Goal: Task Accomplishment & Management: Manage account settings

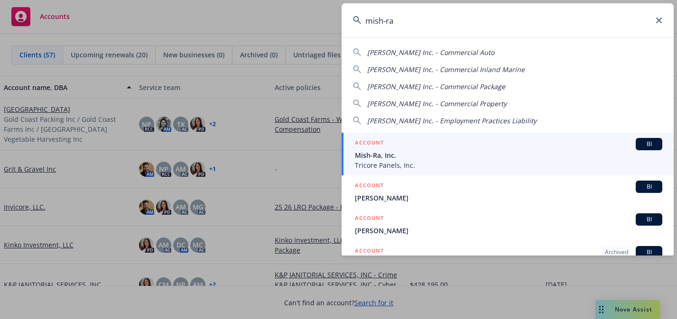
type input "mish-ra"
click at [467, 163] on span "Tricore Panels, Inc." at bounding box center [508, 165] width 307 height 10
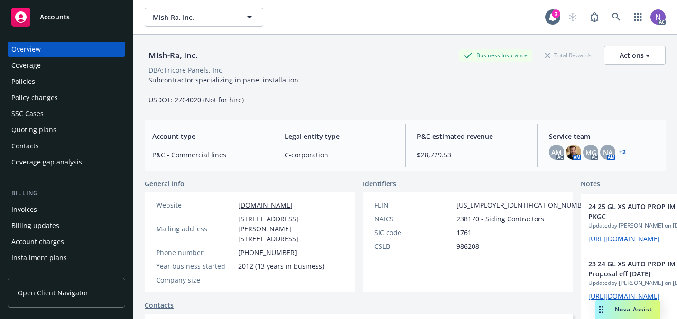
click at [99, 130] on div "Quoting plans" at bounding box center [66, 129] width 110 height 15
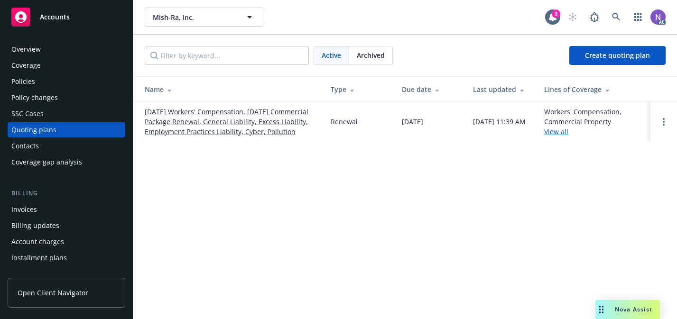
click at [211, 112] on link "08/01/25 Workers' Compensation, 08/09/25 Commercial Package Renewal, General Li…" at bounding box center [230, 122] width 171 height 30
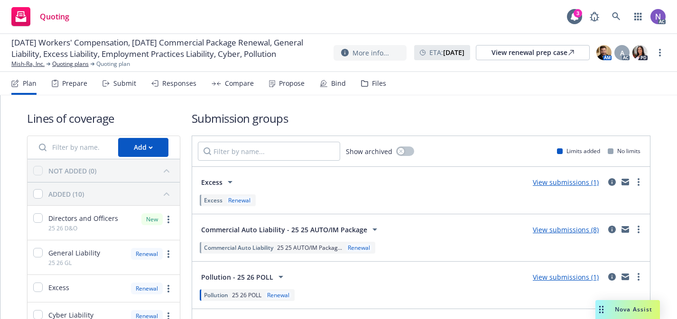
click at [83, 86] on div "Prepare" at bounding box center [74, 84] width 25 height 8
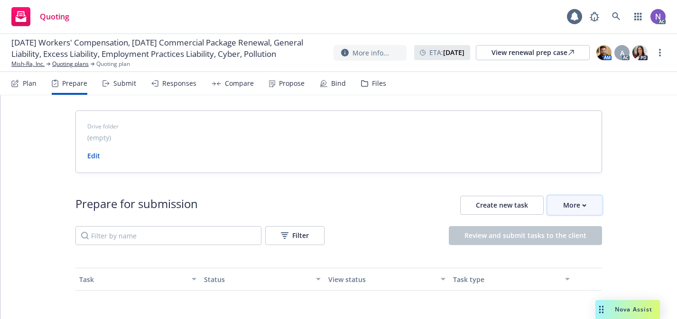
click at [569, 200] on div "More" at bounding box center [574, 205] width 23 height 18
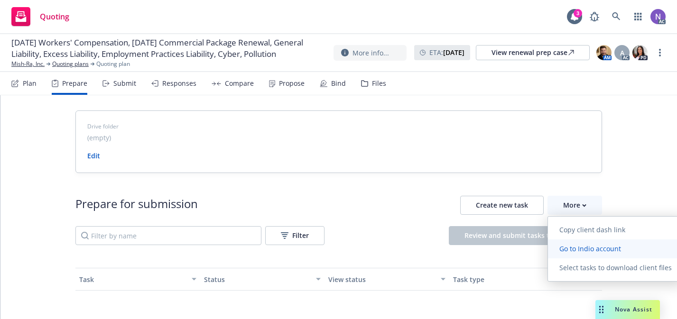
click at [582, 248] on span "Go to Indio account" at bounding box center [590, 248] width 84 height 9
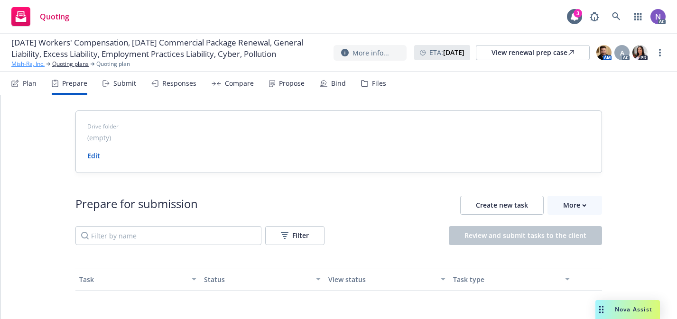
click at [30, 68] on link "Mish-Ra, Inc." at bounding box center [27, 64] width 33 height 9
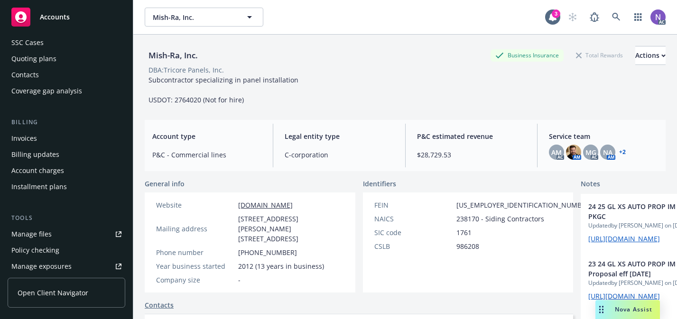
scroll to position [74, 0]
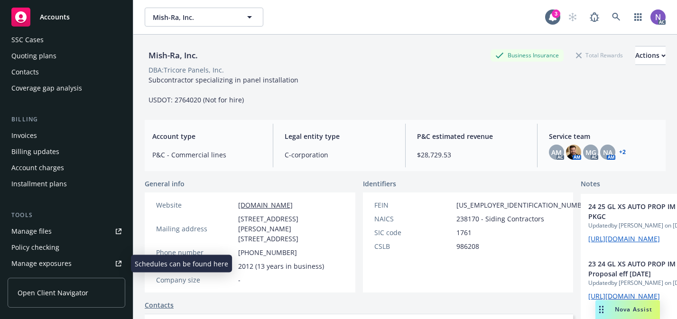
click at [80, 261] on link "Manage exposures" at bounding box center [67, 263] width 118 height 15
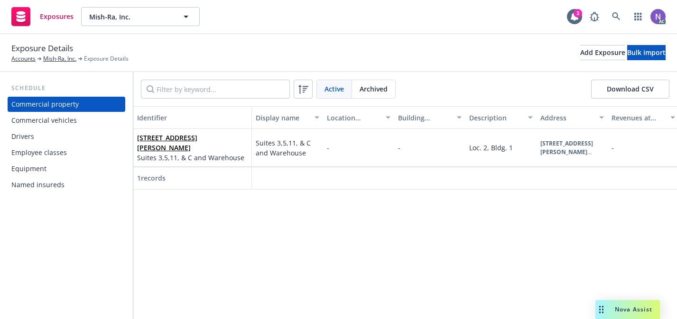
click at [81, 168] on div "Equipment" at bounding box center [66, 168] width 110 height 15
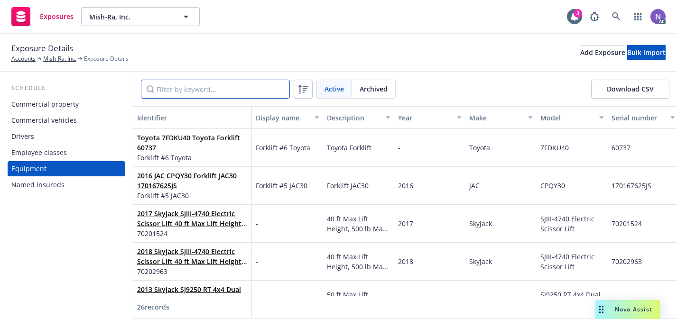
click at [184, 93] on input "Filter by keyword..." at bounding box center [215, 89] width 149 height 19
paste input "S#SJ027S"
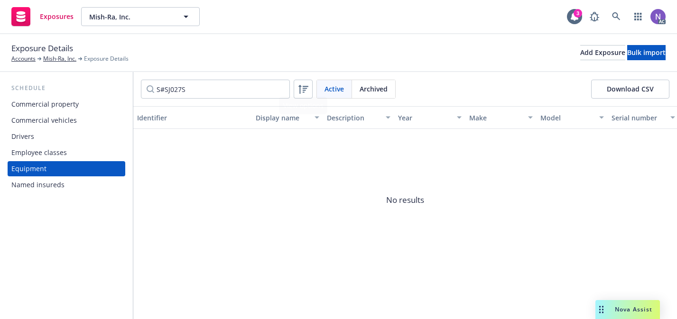
click at [372, 92] on span "Archived" at bounding box center [374, 89] width 28 height 10
click at [265, 93] on input "S#SJ027S" at bounding box center [215, 89] width 149 height 19
click at [340, 85] on span "Active" at bounding box center [334, 89] width 19 height 10
click at [227, 90] on input "S#SJ027" at bounding box center [215, 89] width 149 height 19
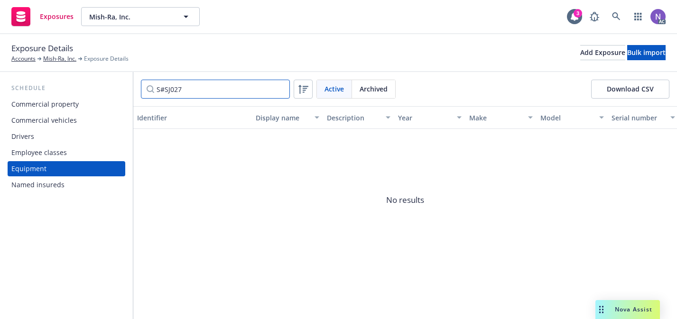
click at [227, 90] on input "S#SJ027" at bounding box center [215, 89] width 149 height 19
paste input "S"
click at [162, 91] on input "S#SJ027S" at bounding box center [215, 89] width 149 height 19
click at [384, 87] on span "Archived" at bounding box center [374, 89] width 28 height 10
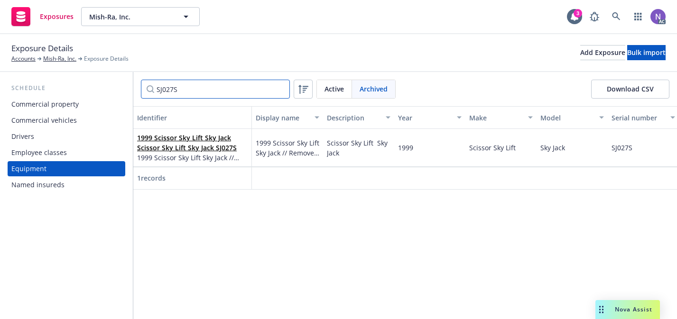
click at [234, 87] on input "SJ027S" at bounding box center [215, 89] width 149 height 19
paste input "5001719008"
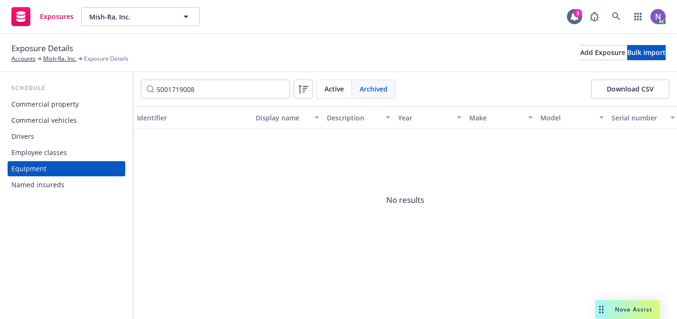
click at [329, 94] on div "Active" at bounding box center [334, 89] width 35 height 18
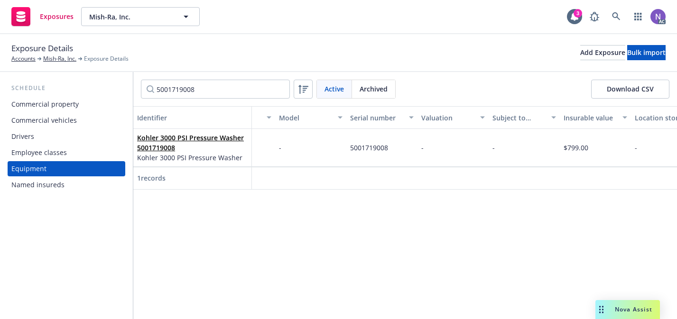
scroll to position [0, 287]
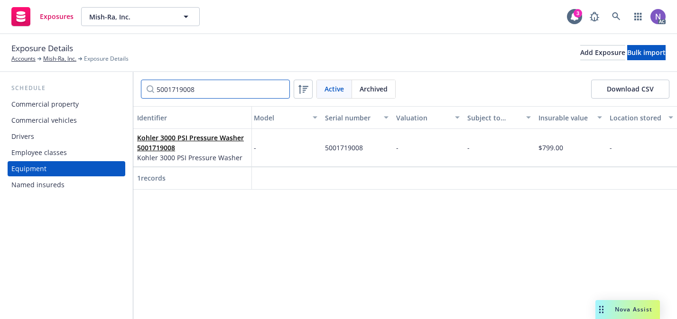
click at [179, 88] on input "5001719008" at bounding box center [215, 89] width 149 height 19
paste input "493531275"
click at [187, 93] on input "4935312758" at bounding box center [215, 89] width 149 height 19
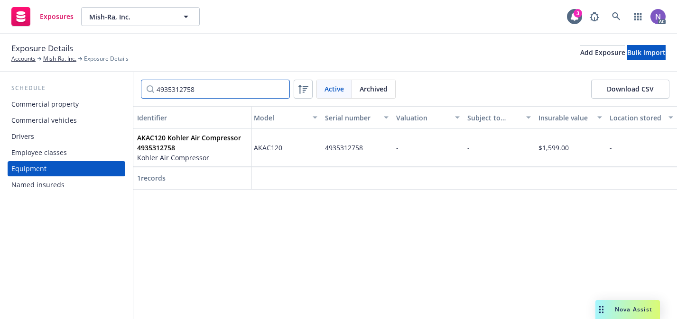
paste input "500070890"
type input "5000708908"
click at [550, 148] on span "$9,450.00" at bounding box center [554, 147] width 30 height 9
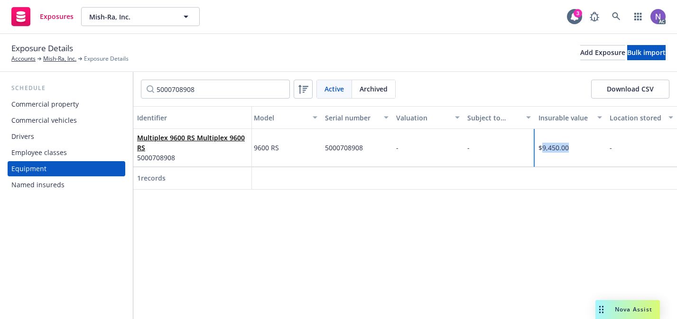
click at [550, 148] on span "$9,450.00" at bounding box center [554, 147] width 30 height 9
click at [484, 106] on input "9,450.00" at bounding box center [472, 108] width 102 height 18
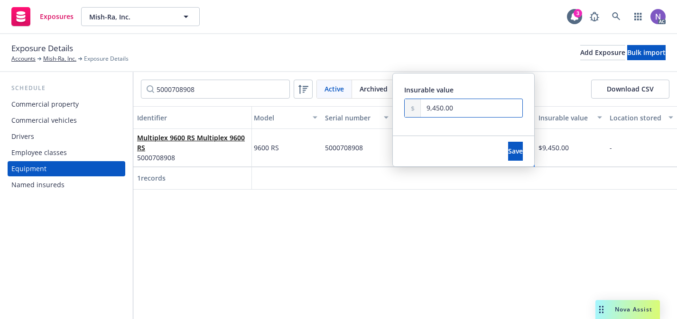
click at [484, 106] on input "9,450.00" at bounding box center [472, 108] width 102 height 18
paste input "2,00"
type input "2,000.00"
click at [508, 146] on button "Save" at bounding box center [515, 151] width 15 height 19
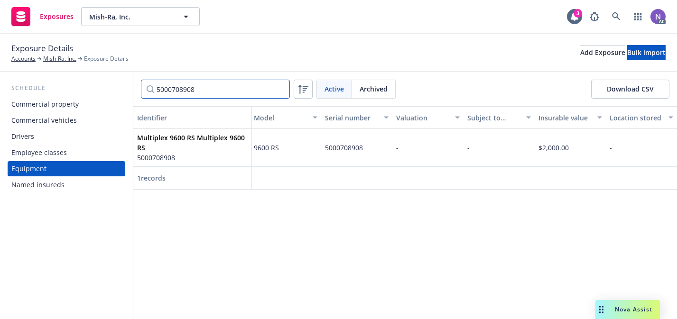
click at [186, 89] on input "5000708908" at bounding box center [215, 89] width 149 height 19
paste input "GMPU0000839"
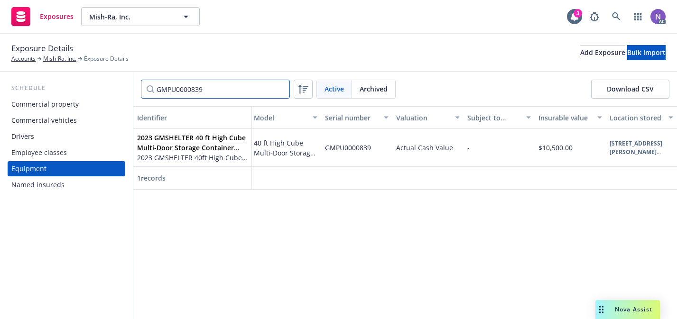
click at [238, 89] on input "GMPU0000839" at bounding box center [215, 89] width 149 height 19
paste input "S266BRT"
type input "GS266BRT"
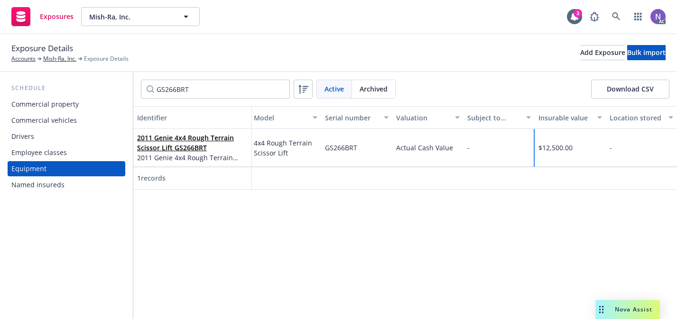
click at [558, 138] on div "$12,500.00" at bounding box center [570, 148] width 71 height 38
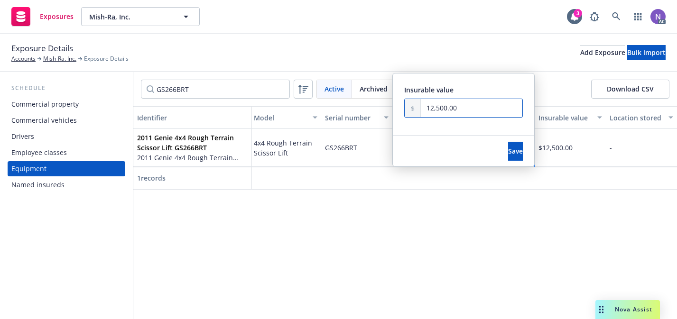
click at [433, 106] on input "12,500.00" at bounding box center [472, 108] width 102 height 18
type input "11,500.00"
click at [508, 145] on button "Save" at bounding box center [515, 151] width 15 height 19
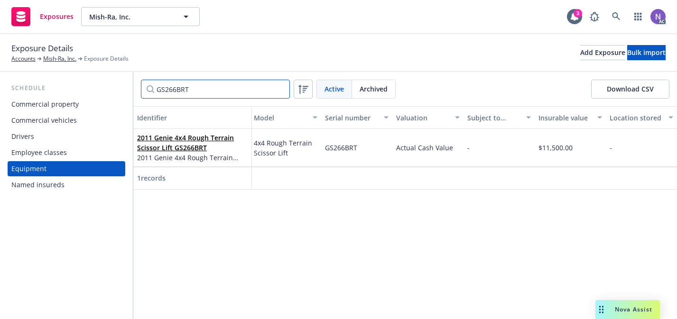
click at [214, 83] on input "GS266BRT" at bounding box center [215, 89] width 149 height 19
paste input "GMPU0000839"
click at [207, 87] on input "GMPU0000839 GS266BRT" at bounding box center [215, 89] width 149 height 19
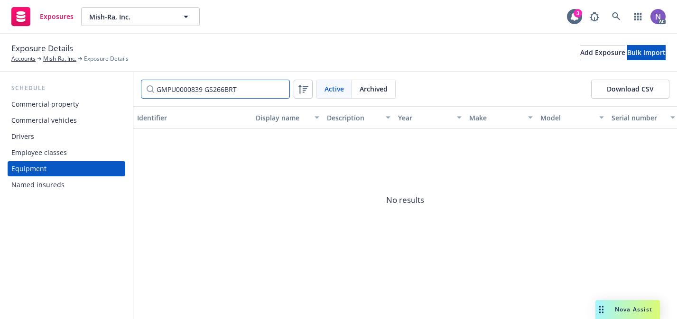
click at [207, 87] on input "GMPU0000839 GS266BRT" at bounding box center [215, 89] width 149 height 19
paste input "Filter by keyword..."
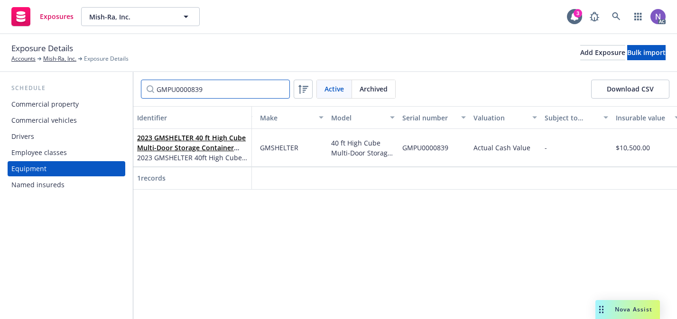
scroll to position [0, 227]
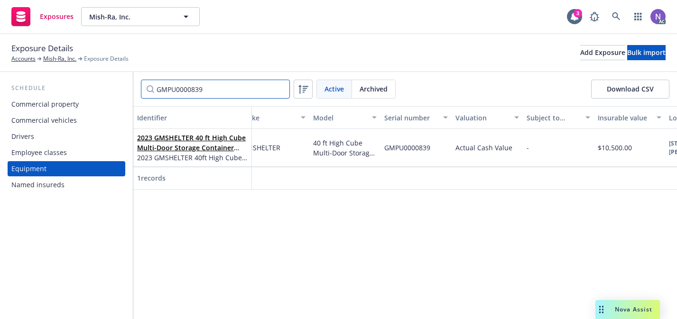
type input "GMPU0000839"
click at [600, 139] on div "$10,500.00" at bounding box center [629, 148] width 71 height 38
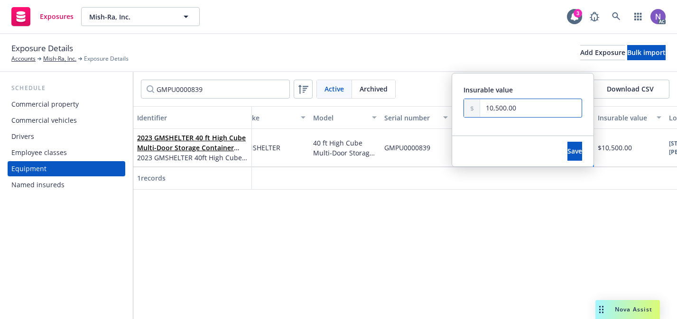
click at [499, 110] on input "10,500.00" at bounding box center [531, 108] width 102 height 18
type input "10,000.00"
click at [567, 148] on span "Save" at bounding box center [574, 151] width 15 height 9
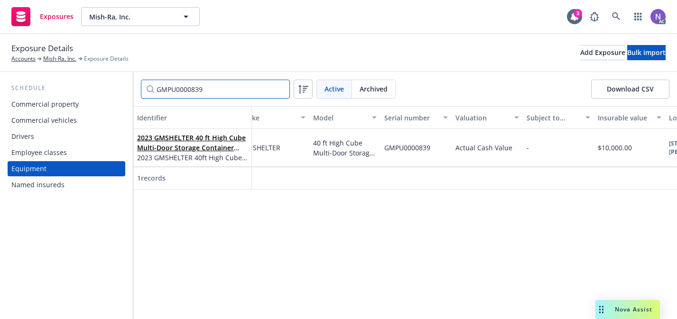
click at [281, 88] on input "GMPU0000839" at bounding box center [215, 89] width 149 height 19
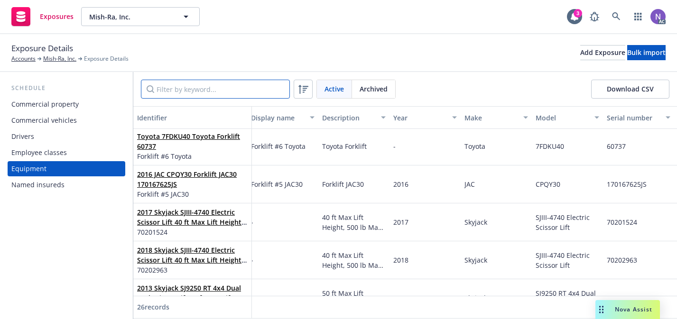
scroll to position [1, 0]
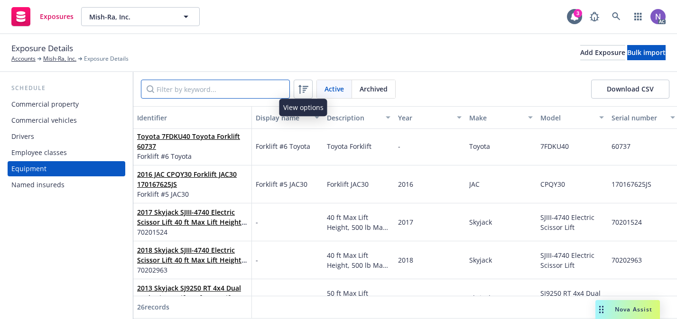
click at [260, 82] on input "Filter by keyword..." at bounding box center [215, 89] width 149 height 19
paste input "5000708908"
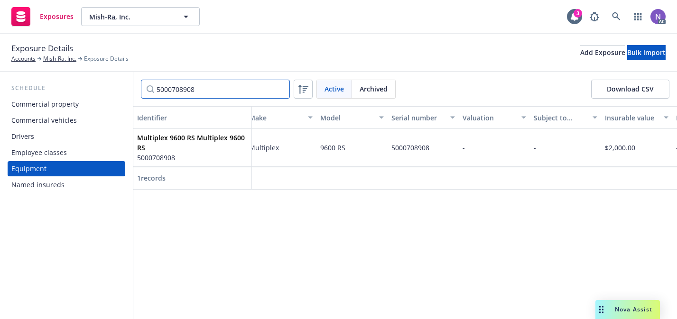
scroll to position [0, 247]
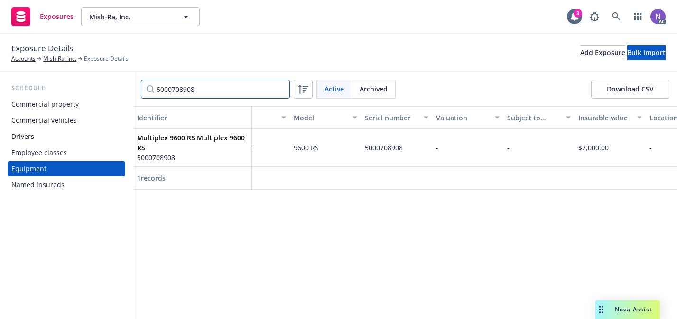
click at [243, 89] on input "5000708908" at bounding box center [215, 89] width 149 height 19
paste input "3219"
type input "3219"
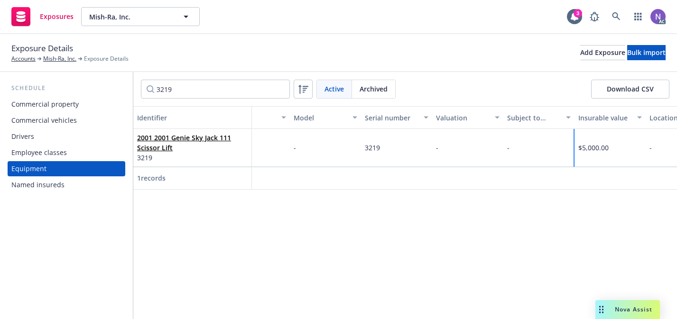
click at [590, 133] on div "$5,000.00" at bounding box center [610, 148] width 71 height 38
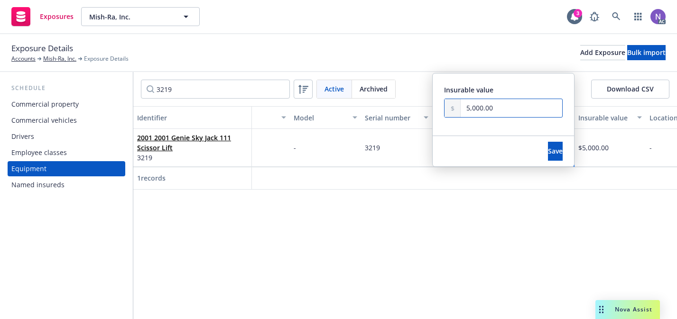
click at [470, 103] on input "5,000.00" at bounding box center [512, 108] width 102 height 18
type input "2,000.00"
click at [548, 149] on span "Save" at bounding box center [555, 151] width 15 height 9
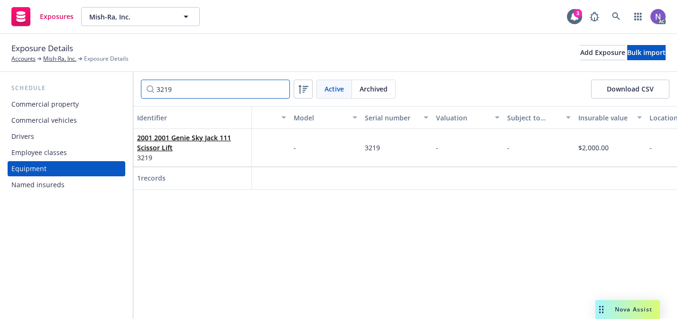
click at [232, 93] on input "3219" at bounding box center [215, 89] width 149 height 19
paste input "68"
click at [182, 90] on input "368" at bounding box center [215, 89] width 149 height 19
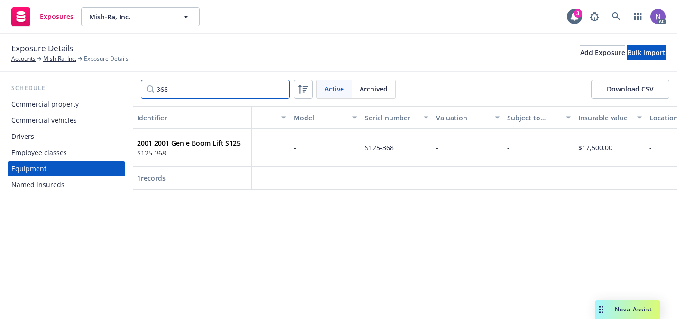
paste input "4X4X4X"
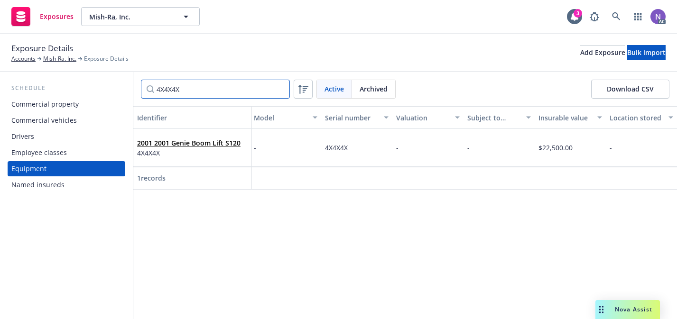
type input "4X4X4X"
click at [549, 147] on span "$22,500.00" at bounding box center [556, 147] width 34 height 9
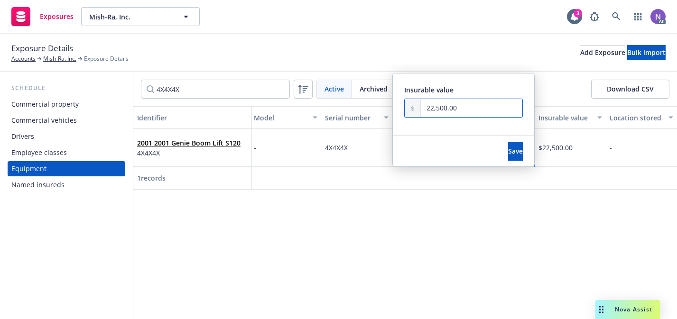
drag, startPoint x: 434, startPoint y: 107, endPoint x: 405, endPoint y: 106, distance: 29.4
click at [405, 106] on div "22,500.00" at bounding box center [463, 108] width 119 height 19
type input "15,500.00"
click at [508, 153] on span "Save" at bounding box center [515, 151] width 15 height 9
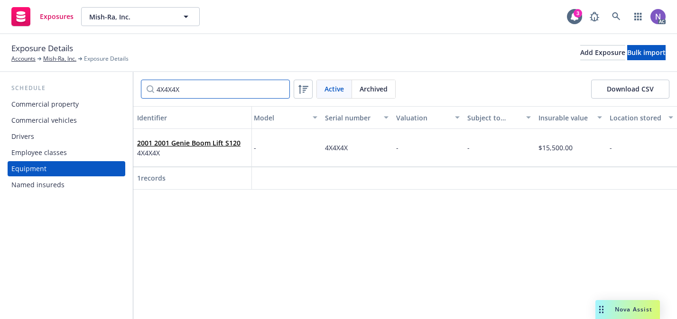
click at [185, 92] on input "4X4X4X" at bounding box center [215, 89] width 149 height 19
paste input "943"
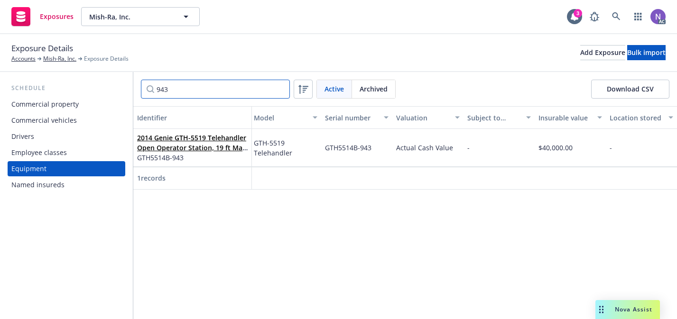
type input "943"
click at [557, 147] on span "$40,000.00" at bounding box center [556, 147] width 34 height 9
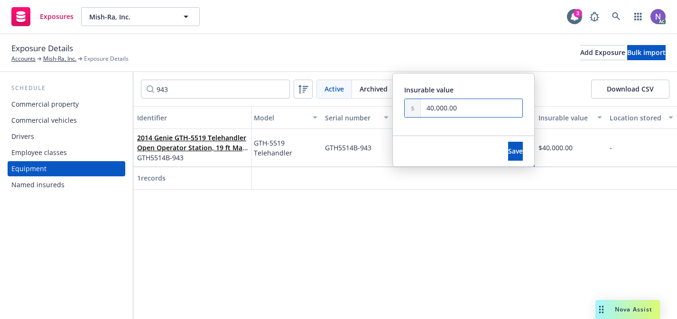
drag, startPoint x: 433, startPoint y: 109, endPoint x: 422, endPoint y: 109, distance: 11.4
click at [422, 109] on input "40,000.00" at bounding box center [472, 108] width 102 height 18
type input "29,000.00"
click at [508, 151] on button "Save" at bounding box center [515, 151] width 15 height 19
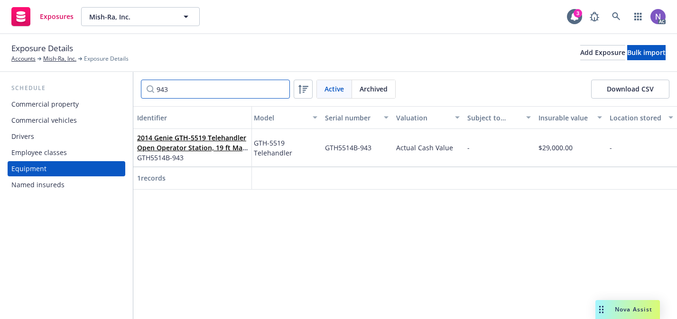
click at [230, 85] on input "943" at bounding box center [215, 89] width 149 height 19
click at [242, 85] on input "943" at bounding box center [215, 89] width 149 height 19
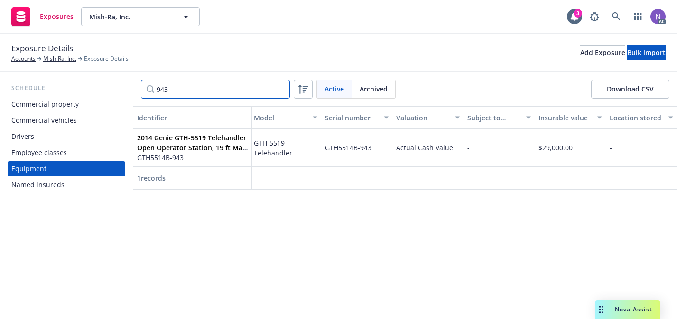
paste input "60737"
click at [208, 90] on input "60737" at bounding box center [215, 89] width 149 height 19
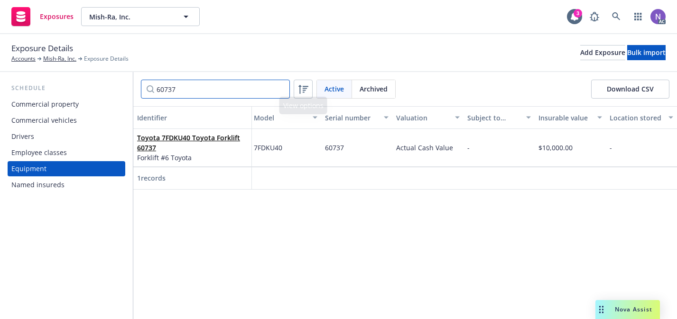
click at [264, 82] on input "60737" at bounding box center [215, 89] width 149 height 19
paste input "170167625JS"
click at [235, 92] on input "170167625JS" at bounding box center [215, 89] width 149 height 19
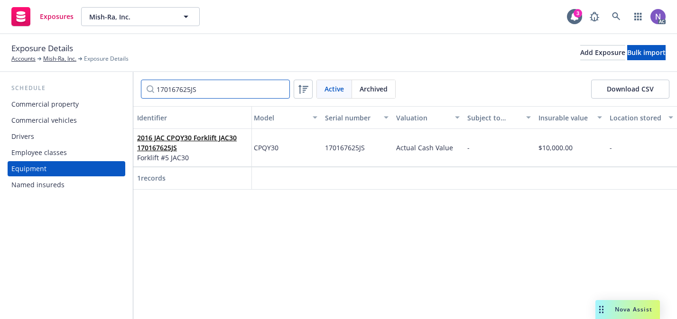
click at [235, 92] on input "170167625JS" at bounding box center [215, 89] width 149 height 19
paste input "Z13511"
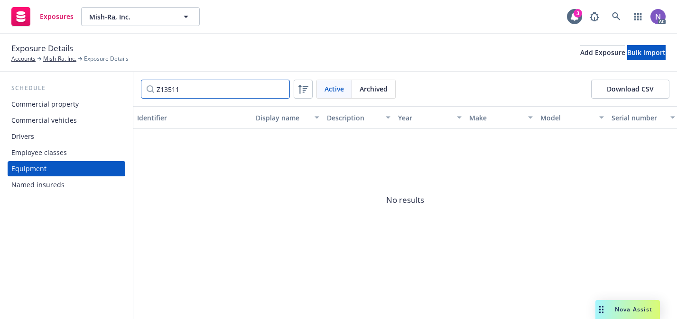
type input "Z13511"
click at [280, 92] on input "Z13511" at bounding box center [215, 89] width 149 height 19
click at [280, 91] on input "Z13511" at bounding box center [215, 89] width 149 height 19
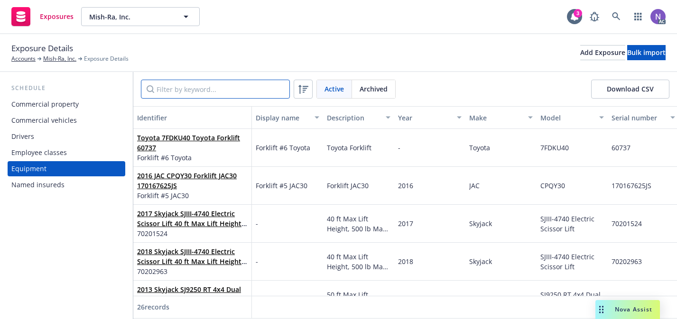
paste input "1570"
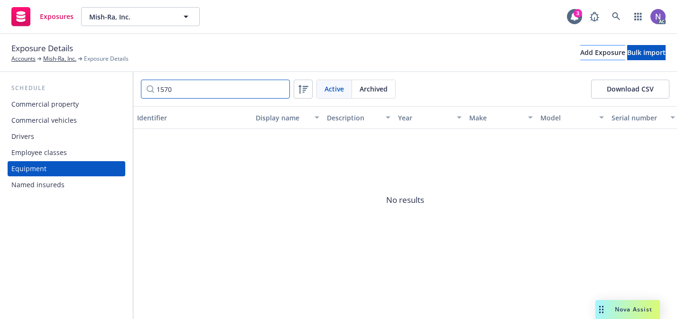
type input "1570"
click at [581, 48] on button "Add Exposure" at bounding box center [602, 52] width 45 height 15
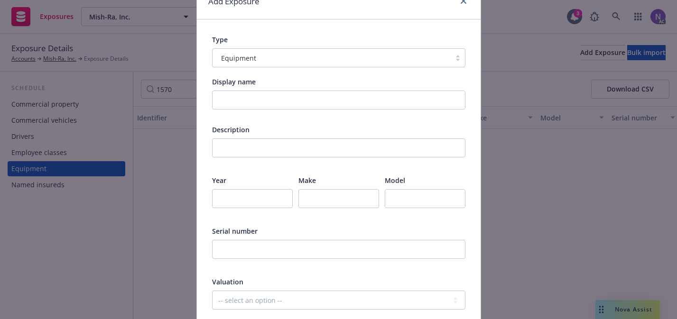
scroll to position [76, 0]
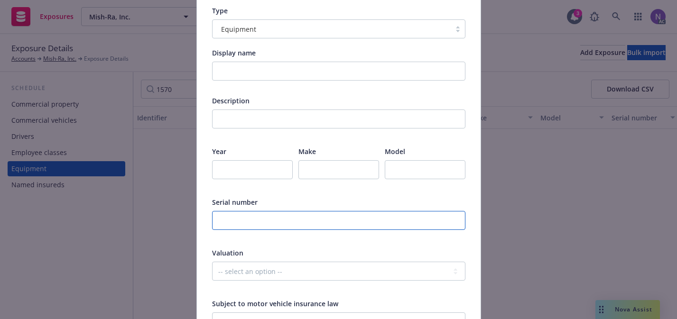
click at [242, 223] on input "text" at bounding box center [338, 220] width 253 height 19
paste input "Z13511-1570"
click at [226, 221] on input "Z13511-1570" at bounding box center [338, 220] width 253 height 19
type input "Z13511-1570"
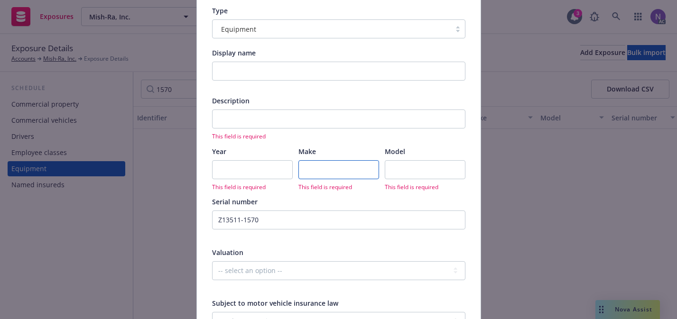
click at [321, 161] on input "text" at bounding box center [338, 169] width 81 height 19
click at [407, 165] on input "text" at bounding box center [425, 169] width 81 height 19
paste input "Z135"
type input "Z135"
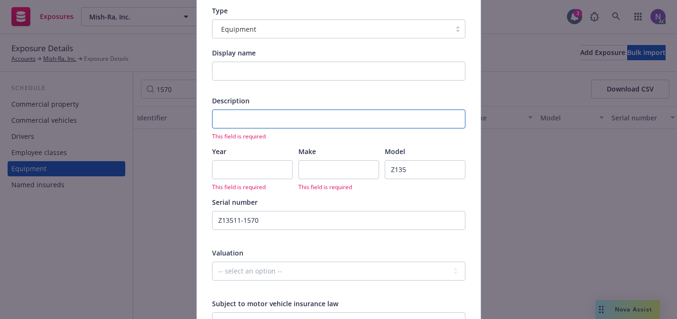
click at [296, 111] on input "text" at bounding box center [338, 119] width 253 height 19
paste input "Boom #16 Genie Z135"
type input "Boom #16 Genie Z135"
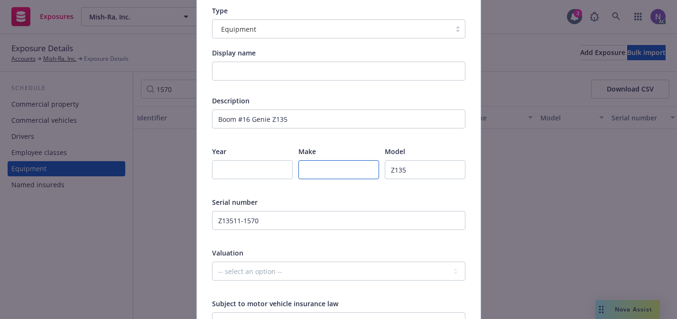
click at [309, 171] on input "text" at bounding box center [338, 169] width 81 height 19
paste input "Genie"
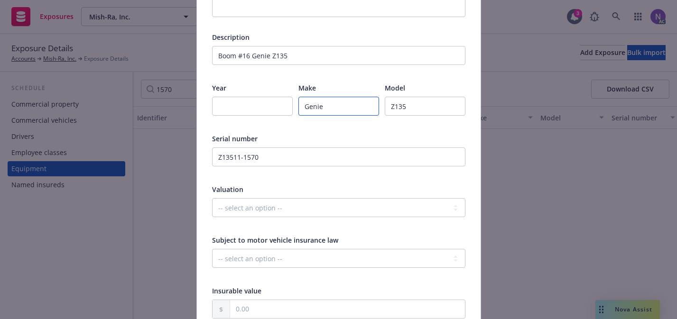
scroll to position [141, 0]
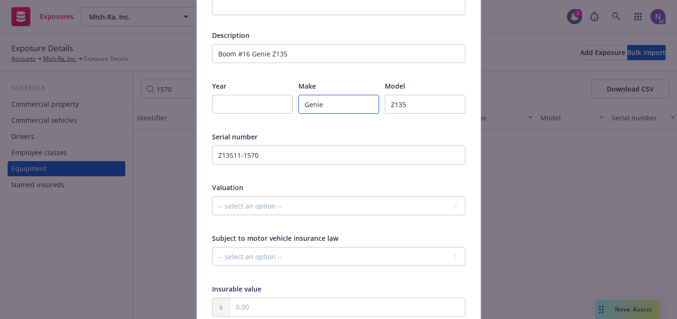
type input "Genie"
click at [302, 205] on select "-- select an option -- Agreed Amount Actual Cash Value Replacement Cost" at bounding box center [338, 205] width 253 height 19
select select "ACTUAL_CASH_VALUE"
click at [212, 196] on select "-- select an option -- Agreed Amount Actual Cash Value Replacement Cost" at bounding box center [338, 205] width 253 height 19
click at [250, 306] on input "text" at bounding box center [347, 307] width 235 height 18
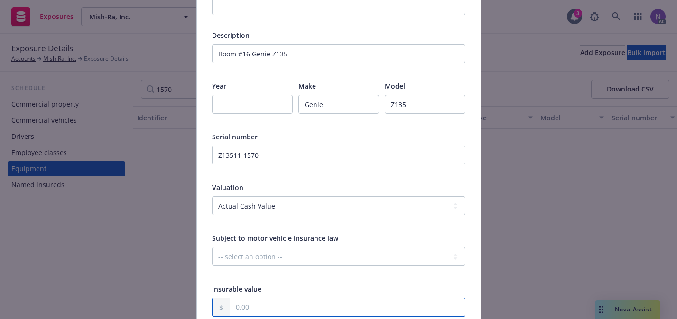
paste input "50,000.00"
type input "50,000.00"
click at [286, 267] on div "-- select an option -- Unknown Yes No" at bounding box center [338, 262] width 253 height 31
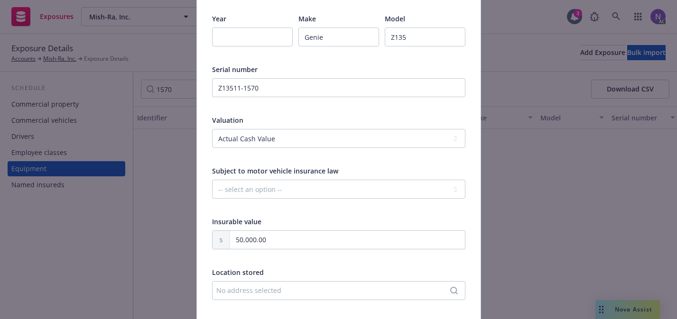
scroll to position [337, 0]
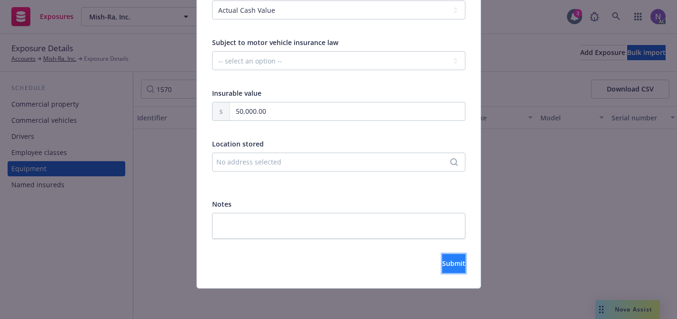
click at [442, 256] on button "Submit" at bounding box center [453, 263] width 23 height 19
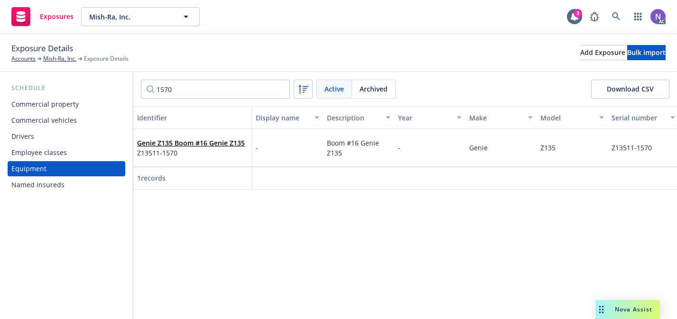
click at [176, 109] on button "Identifier" at bounding box center [192, 117] width 119 height 23
click at [177, 84] on input "1570" at bounding box center [215, 89] width 149 height 19
paste input "CAT5HK64134"
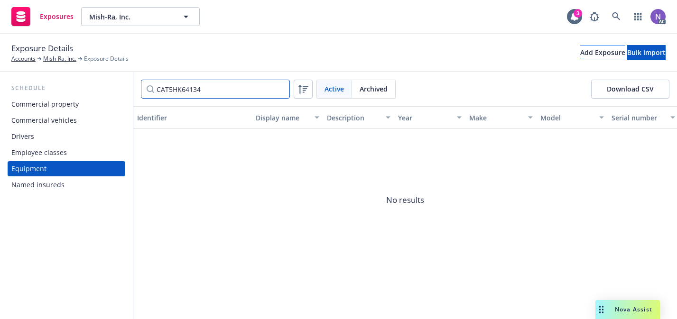
type input "CAT5HK64134"
click at [580, 55] on div "Add Exposure" at bounding box center [602, 53] width 45 height 14
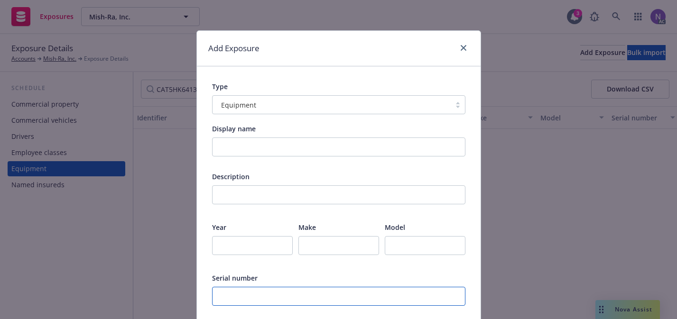
click at [356, 301] on input "text" at bounding box center [338, 296] width 253 height 19
paste input "CAT5HK64134"
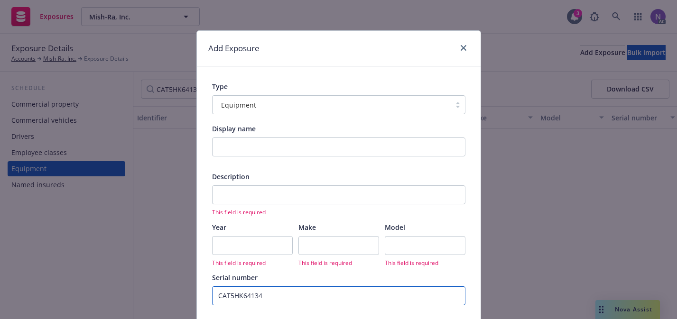
type input "CAT5HK64134"
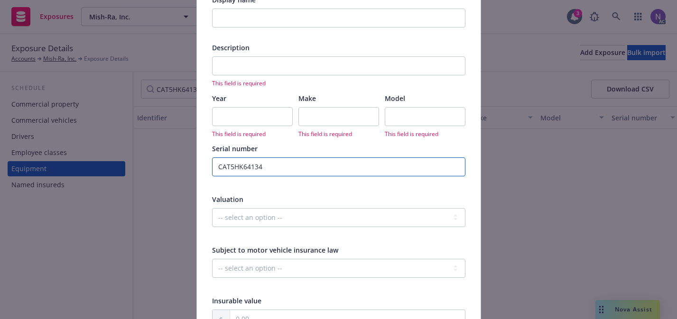
scroll to position [182, 0]
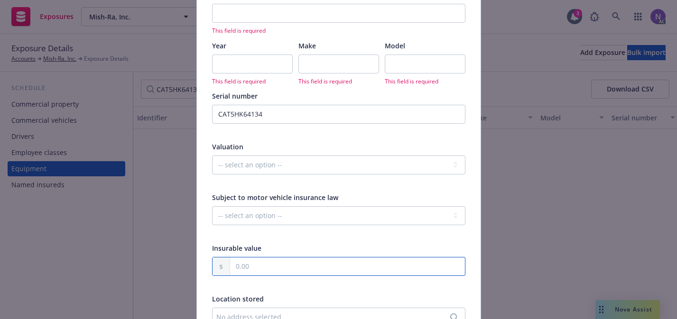
click at [326, 261] on input "text" at bounding box center [347, 267] width 235 height 18
paste input "3,000.00"
type input "3,000.00"
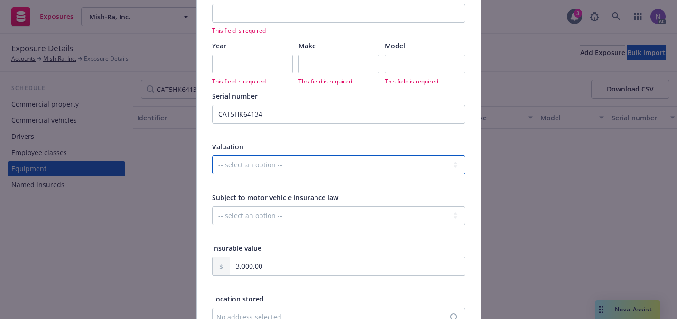
click at [335, 162] on select "-- select an option -- Agreed Amount Actual Cash Value Replacement Cost" at bounding box center [338, 165] width 253 height 19
select select "ACTUAL_CASH_VALUE"
click at [212, 156] on select "-- select an option -- Agreed Amount Actual Cash Value Replacement Cost" at bounding box center [338, 165] width 253 height 19
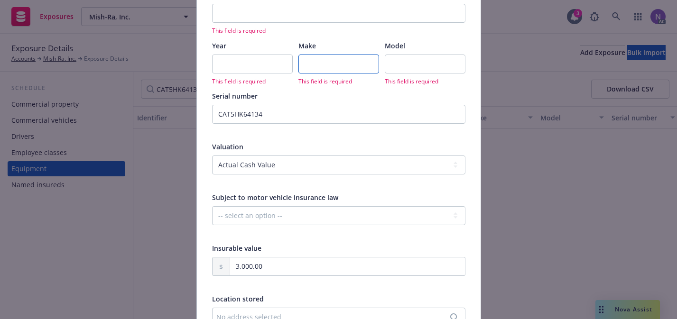
click at [320, 69] on input "text" at bounding box center [338, 64] width 81 height 19
paste input "Caterpillar"
type input "Caterpillar"
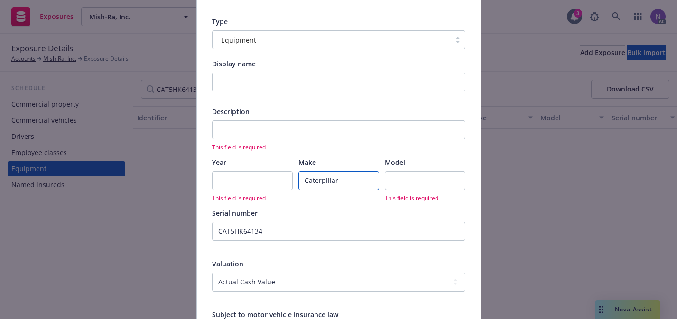
scroll to position [20, 0]
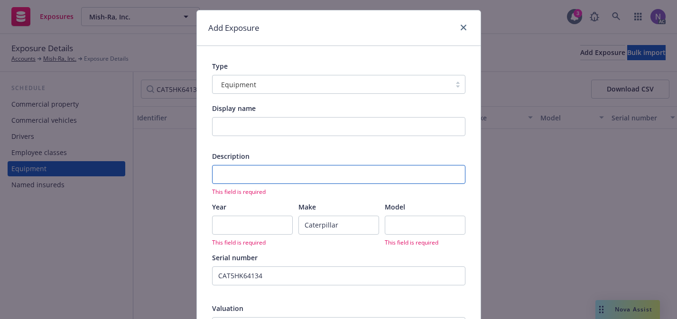
click at [277, 173] on input "text" at bounding box center [338, 174] width 253 height 19
paste input "Gradall #17 TH83"
click at [268, 174] on input "Gradall #17 TH83" at bounding box center [338, 174] width 253 height 19
type input "Gradall #17 TH83"
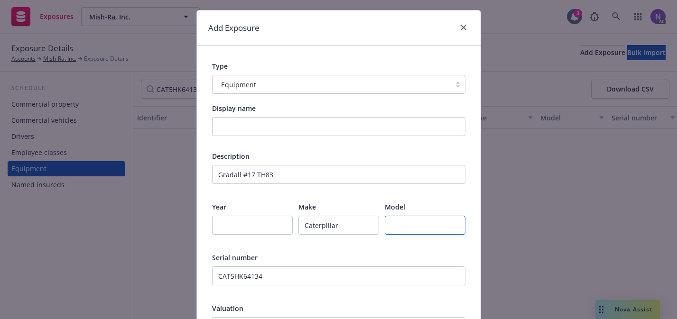
click at [411, 221] on input "text" at bounding box center [425, 225] width 81 height 19
paste input "TH83"
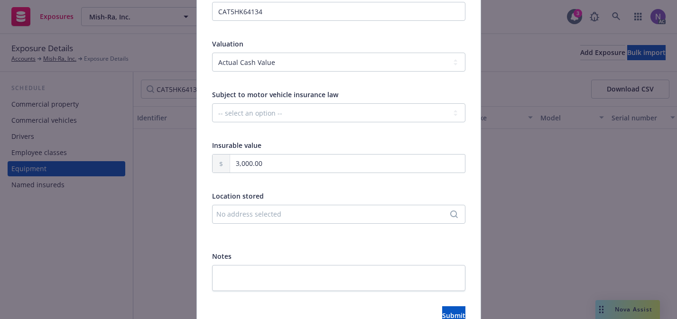
scroll to position [337, 0]
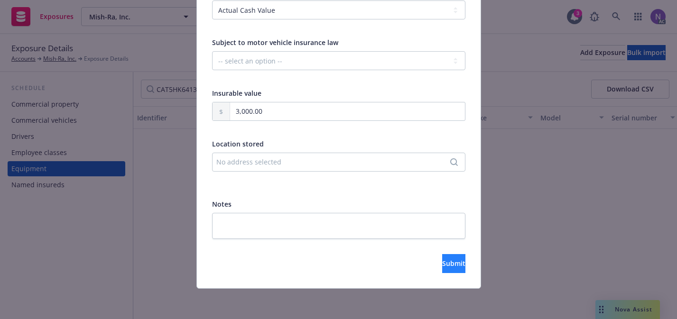
type input "TH83"
click at [442, 266] on span "Submit" at bounding box center [453, 263] width 23 height 9
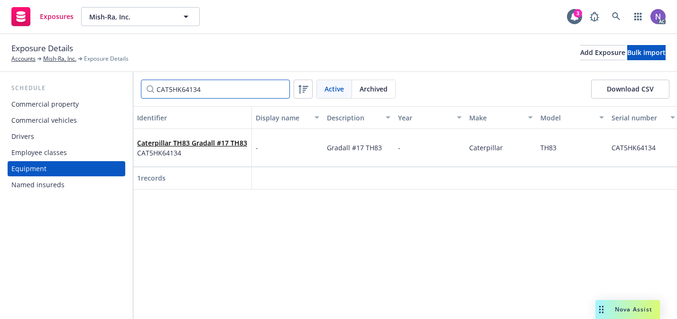
click at [239, 93] on input "CAT5HK64134" at bounding box center [215, 89] width 149 height 19
paste input "152373"
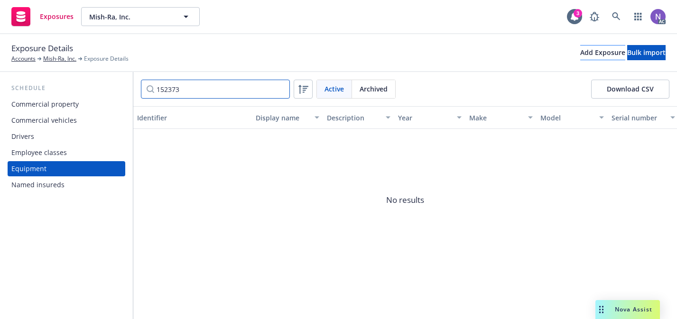
type input "152373"
click at [581, 53] on button "Add Exposure" at bounding box center [602, 52] width 45 height 15
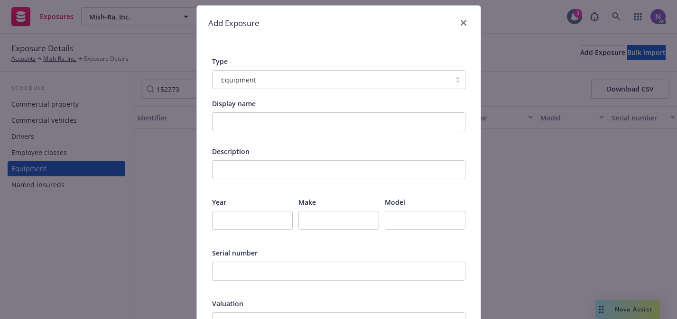
scroll to position [31, 0]
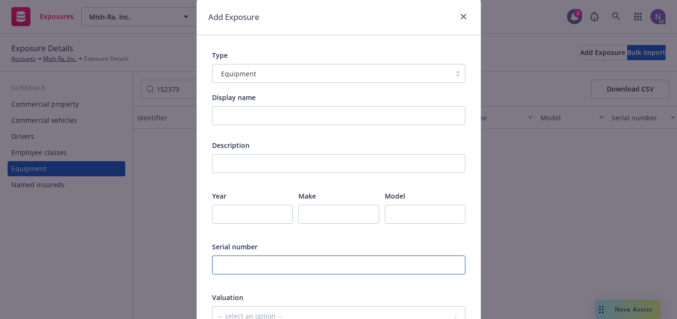
click at [286, 264] on input "text" at bounding box center [338, 265] width 253 height 19
paste input "152373"
type input "152373"
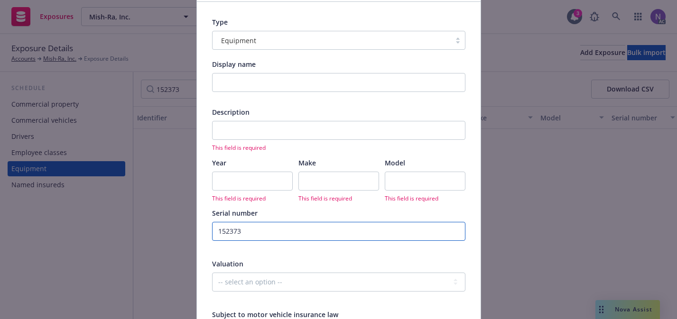
scroll to position [74, 0]
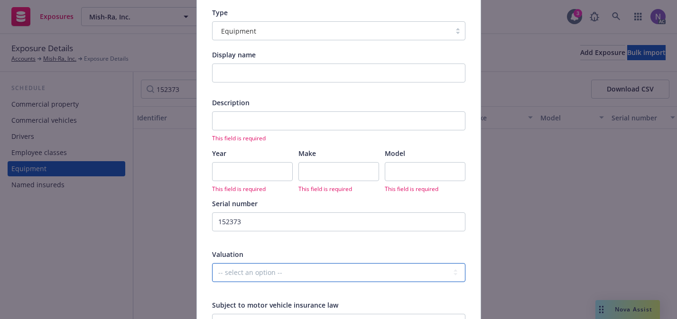
click at [344, 266] on select "-- select an option -- Agreed Amount Actual Cash Value Replacement Cost" at bounding box center [338, 272] width 253 height 19
select select "ACTUAL_CASH_VALUE"
click at [212, 263] on select "-- select an option -- Agreed Amount Actual Cash Value Replacement Cost" at bounding box center [338, 272] width 253 height 19
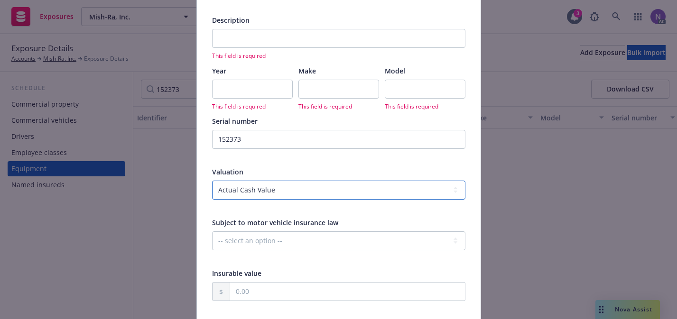
scroll to position [158, 0]
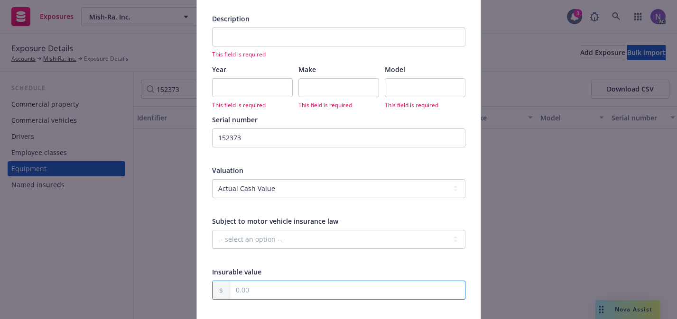
click at [332, 292] on input "text" at bounding box center [347, 290] width 235 height 18
paste input "13,500.00"
type input "13,500.00"
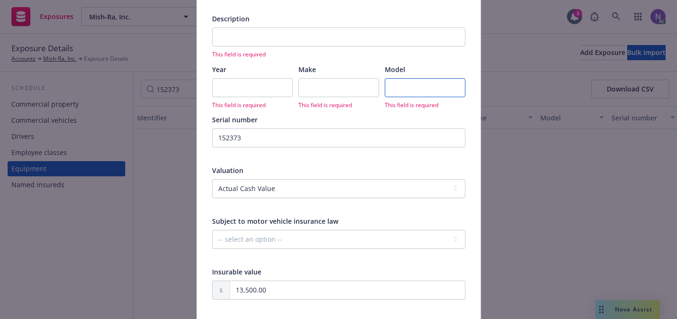
click at [443, 80] on input "text" at bounding box center [425, 87] width 81 height 19
paste input "5HK64134"
type input "5HK64134"
click at [366, 91] on input "text" at bounding box center [338, 87] width 81 height 19
paste input "Caterpillar"
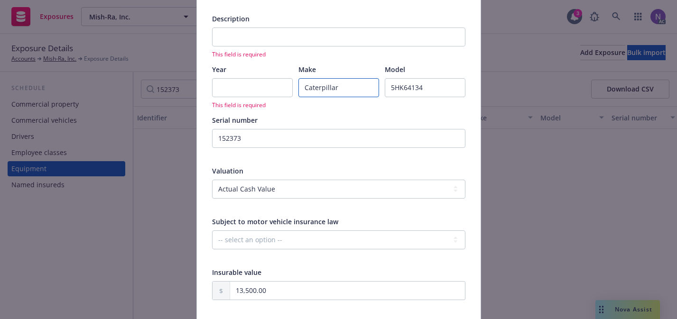
type input "Caterpillar"
click at [290, 47] on div "This field is required" at bounding box center [338, 43] width 253 height 31
click at [294, 42] on input "text" at bounding box center [338, 37] width 253 height 19
paste input "Gradall #18 KD Manitou MVT 1230L"
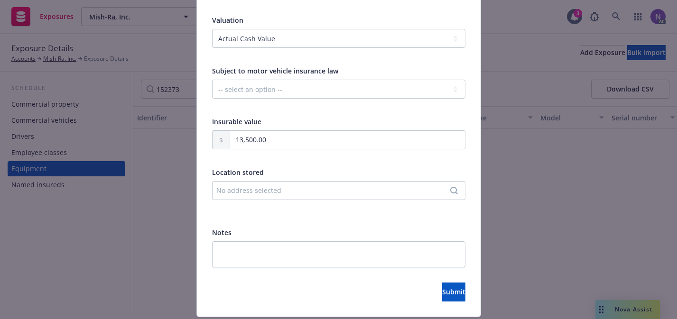
scroll to position [337, 0]
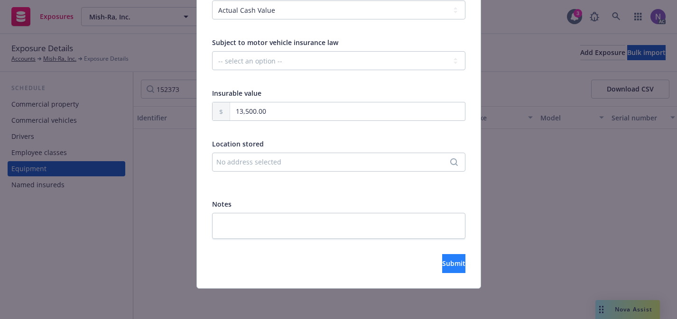
type input "Gradall #18 KD Manitou MVT 1230L"
click at [442, 264] on button "Submit" at bounding box center [453, 263] width 23 height 19
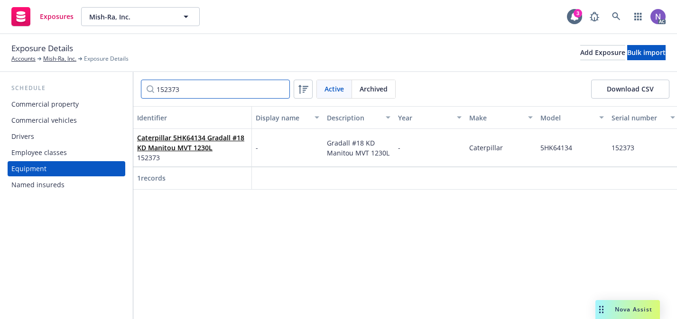
click at [247, 85] on input "152373" at bounding box center [215, 89] width 149 height 19
paste input "03009D558"
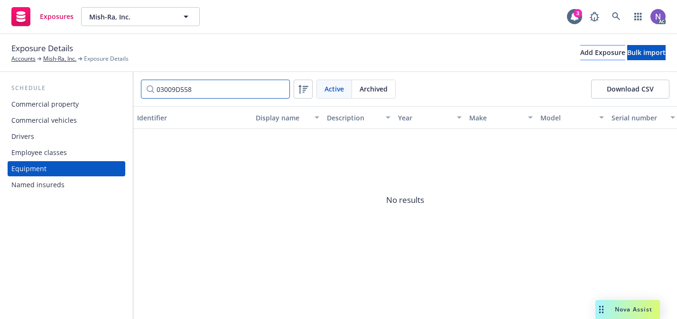
type input "03009D558"
click at [580, 58] on button "Add Exposure" at bounding box center [602, 52] width 45 height 15
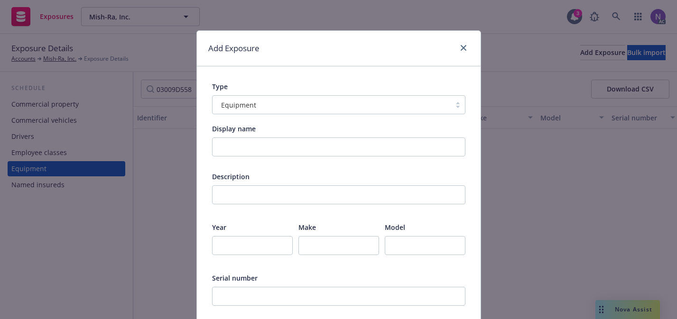
click at [250, 280] on span "Serial number" at bounding box center [235, 278] width 46 height 9
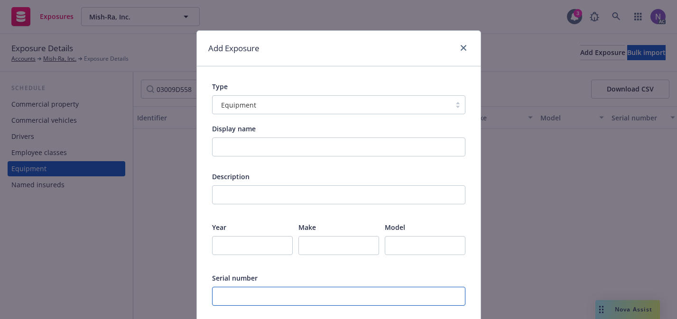
click at [250, 290] on input "text" at bounding box center [338, 296] width 253 height 19
paste input "03009D558"
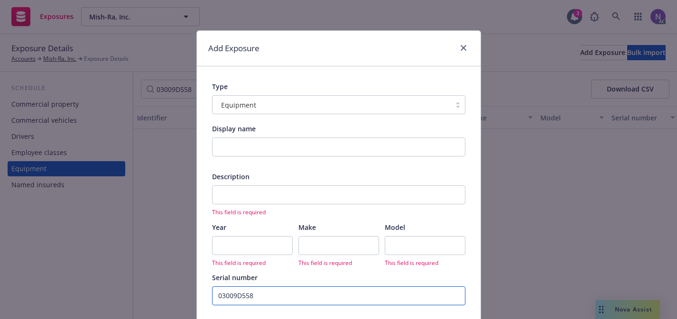
type input "03009D558"
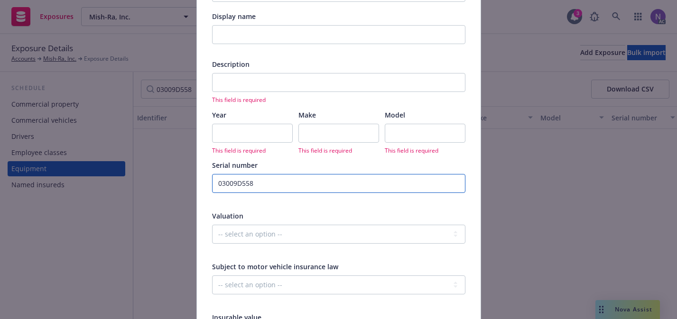
scroll to position [136, 0]
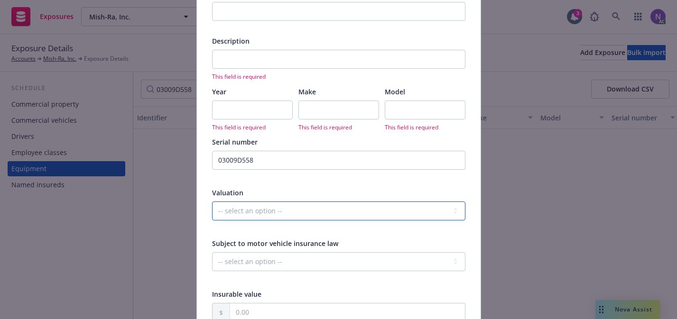
click at [345, 213] on select "-- select an option -- Agreed Amount Actual Cash Value Replacement Cost" at bounding box center [338, 211] width 253 height 19
select select "ACTUAL_CASH_VALUE"
click at [212, 202] on select "-- select an option -- Agreed Amount Actual Cash Value Replacement Cost" at bounding box center [338, 211] width 253 height 19
click at [295, 310] on input "text" at bounding box center [347, 313] width 235 height 18
paste input "25,000.00"
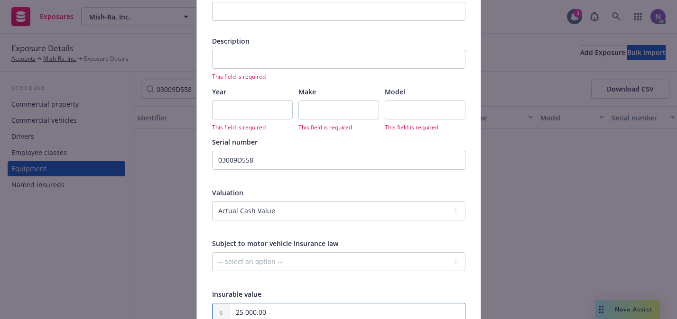
type input "25,000.00"
click at [427, 102] on input "text" at bounding box center [425, 110] width 81 height 19
paste input "800S"
type input "800S"
click at [321, 106] on input "text" at bounding box center [338, 110] width 81 height 19
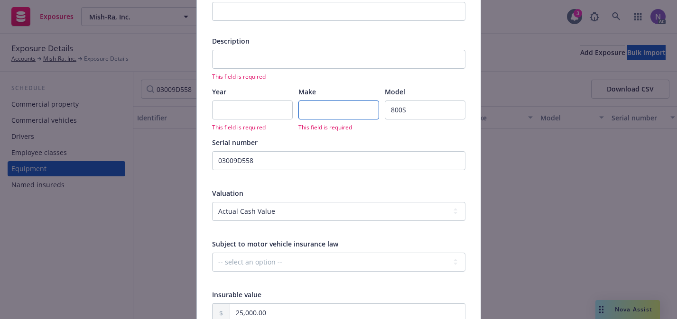
paste input "JLG"
type input "JLG"
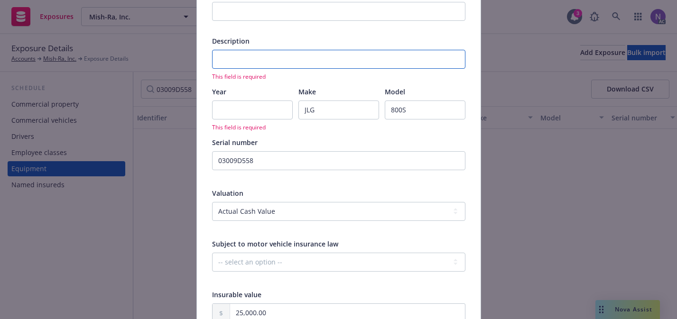
click at [312, 68] on input "text" at bounding box center [338, 59] width 253 height 19
paste input "Boom #19 JLG800S"
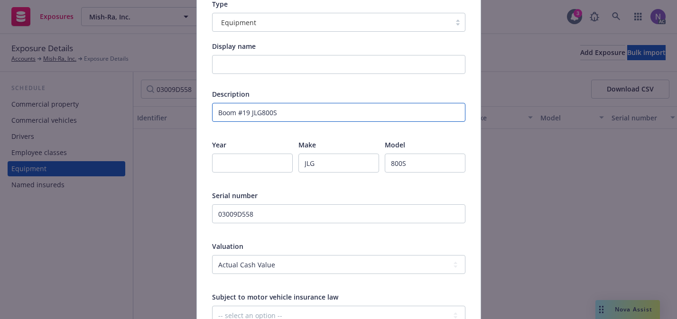
scroll to position [337, 0]
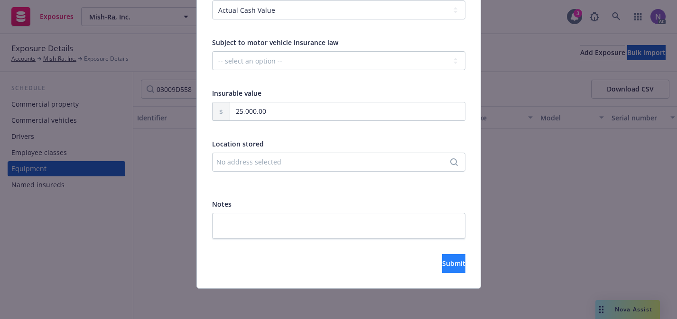
type input "Boom #19 JLG800S"
click at [442, 258] on button "Submit" at bounding box center [453, 263] width 23 height 19
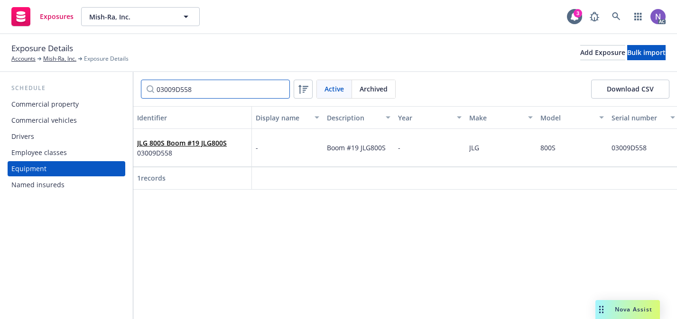
click at [254, 96] on input "03009D558" at bounding box center [215, 89] width 149 height 19
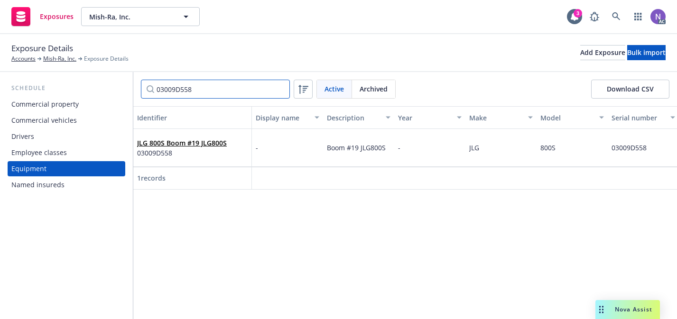
paste input "GS300S-71226"
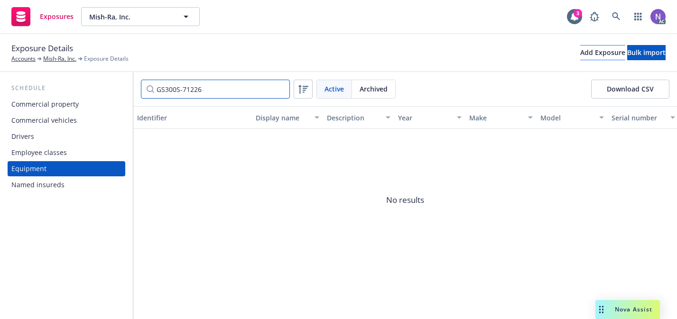
type input "GS300S-71226"
click at [580, 54] on div "Add Exposure" at bounding box center [602, 53] width 45 height 14
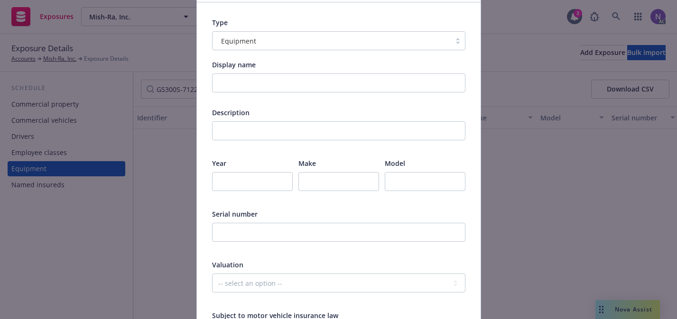
scroll to position [80, 0]
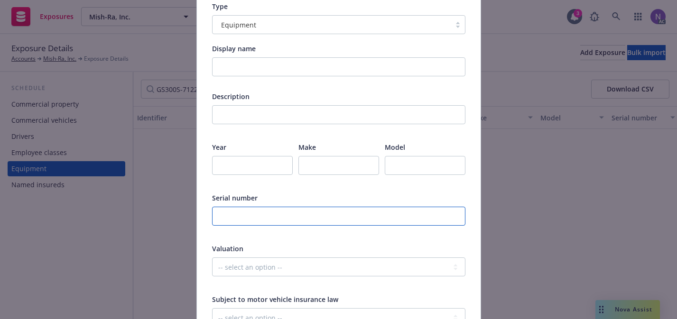
click at [259, 218] on input "text" at bounding box center [338, 216] width 253 height 19
paste input "GS300S-71226"
type input "GS300S-71226"
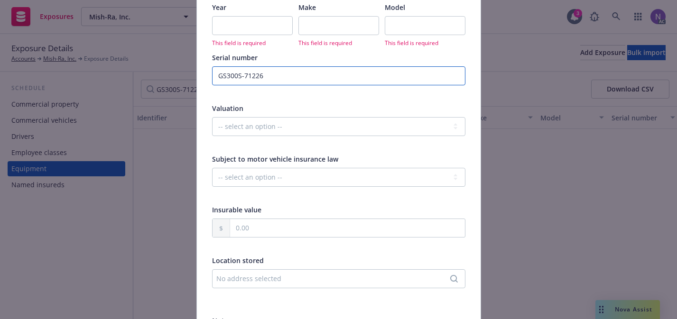
scroll to position [240, 0]
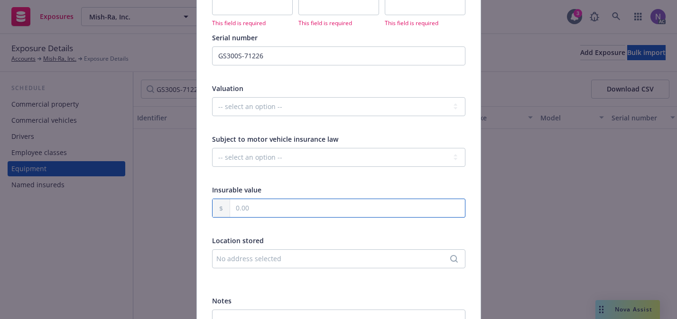
click at [304, 205] on input "text" at bounding box center [347, 208] width 235 height 18
paste input "250.00"
type input "250.00"
click at [307, 105] on select "-- select an option -- Agreed Amount Actual Cash Value Replacement Cost" at bounding box center [338, 106] width 253 height 19
select select "ACTUAL_CASH_VALUE"
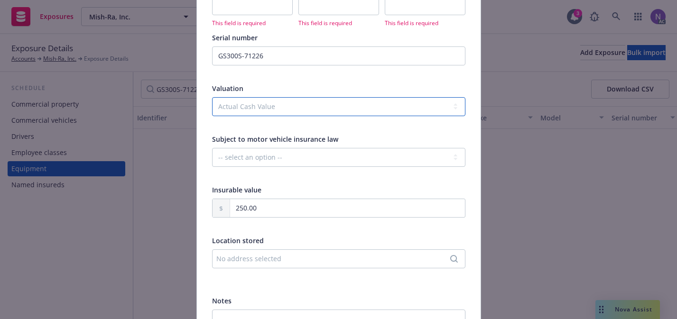
click at [212, 97] on select "-- select an option -- Agreed Amount Actual Cash Value Replacement Cost" at bounding box center [338, 106] width 253 height 19
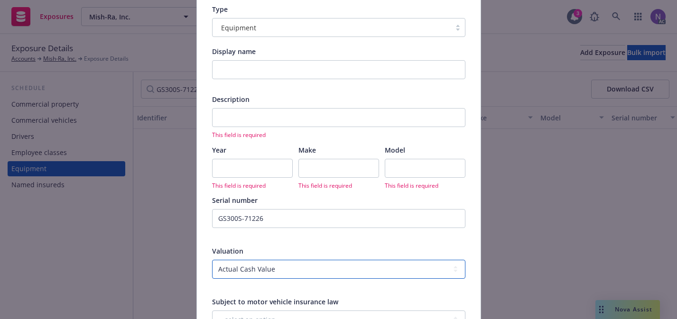
scroll to position [0, 0]
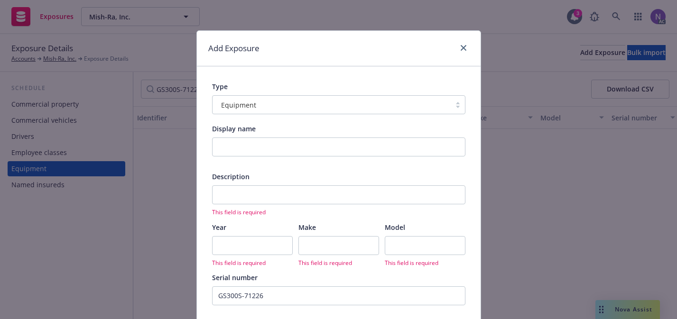
drag, startPoint x: 353, startPoint y: 257, endPoint x: 353, endPoint y: 251, distance: 6.6
click at [353, 255] on div "This field is required" at bounding box center [338, 251] width 81 height 31
click at [353, 248] on input "text" at bounding box center [338, 245] width 81 height 19
paste input "Genie"
type input "Genie"
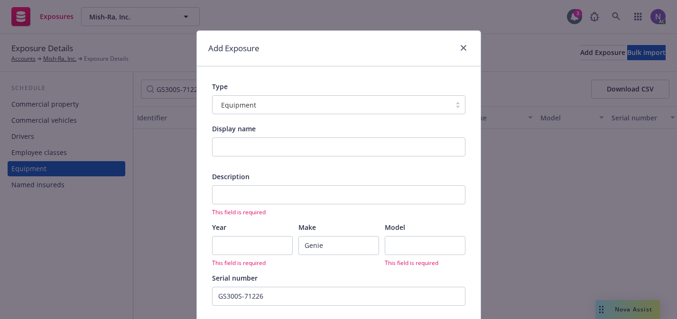
click at [285, 183] on div "Description This field is required" at bounding box center [338, 194] width 253 height 45
click at [283, 190] on input "text" at bounding box center [338, 195] width 253 height 19
paste input "GS1930 Scissor"
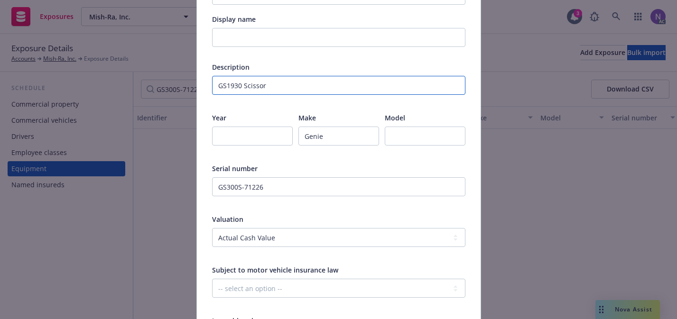
scroll to position [337, 0]
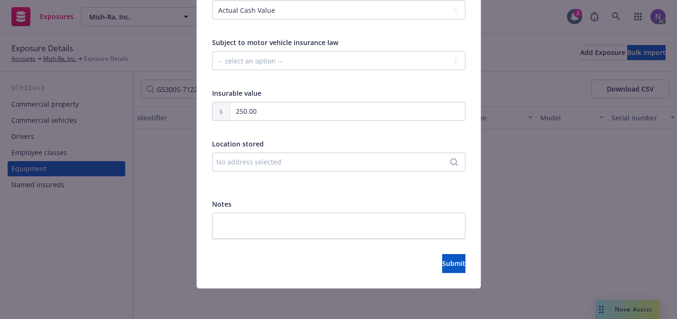
type input "GS1930 Scissor"
click at [423, 275] on div "Type Equipment Display name Description GS1930 Scissor Year Make Genie Model Se…" at bounding box center [339, 8] width 284 height 559
click at [442, 257] on button "Submit" at bounding box center [453, 263] width 23 height 19
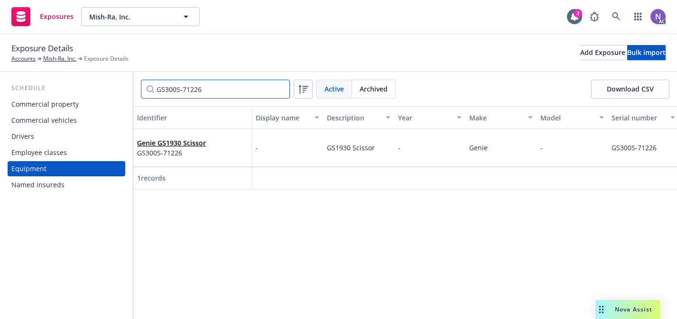
click at [284, 90] on input "GS300S-71226" at bounding box center [215, 89] width 149 height 19
click at [281, 90] on input "GS300S-71226" at bounding box center [215, 89] width 149 height 19
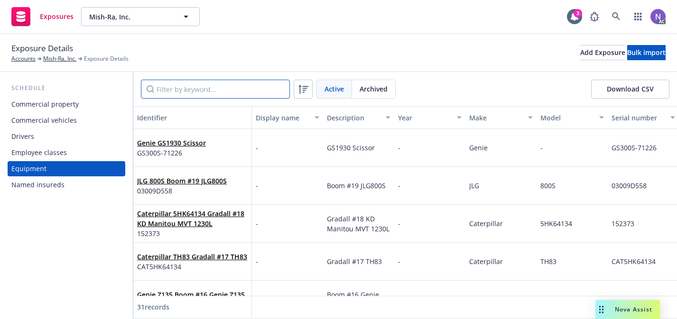
click at [250, 84] on input "Filter by keyword..." at bounding box center [215, 89] width 149 height 19
paste input "SJ027S"
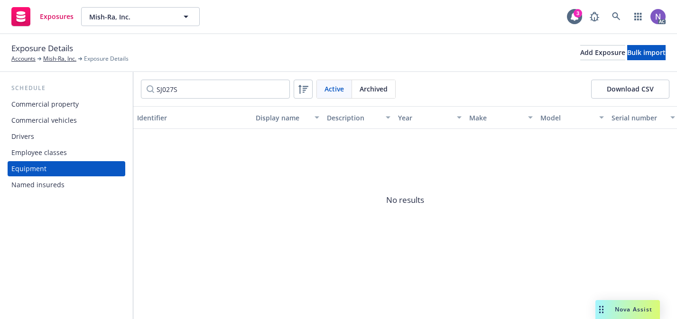
click at [372, 87] on span "Archived" at bounding box center [374, 89] width 28 height 10
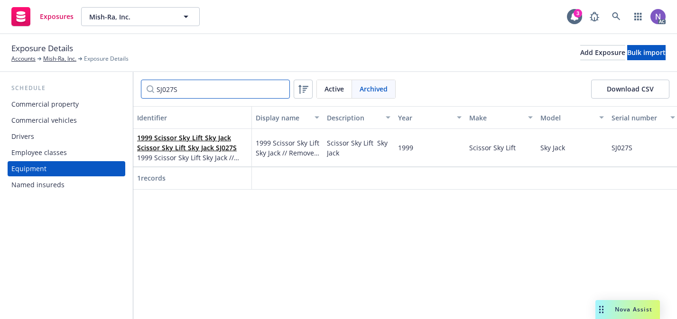
click at [220, 90] on input "SJ027S" at bounding box center [215, 89] width 149 height 19
paste input "60737"
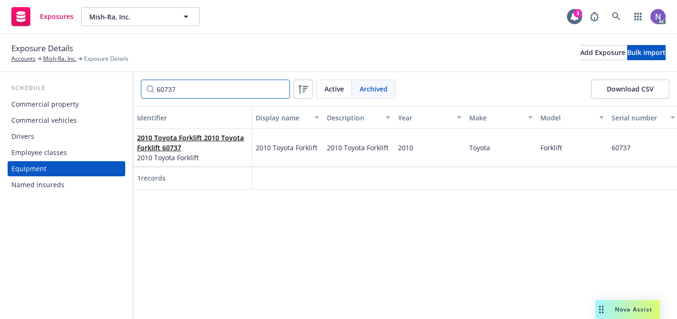
type input "60737"
click at [332, 93] on span "Active" at bounding box center [334, 89] width 19 height 10
